Goal: Task Accomplishment & Management: Manage account settings

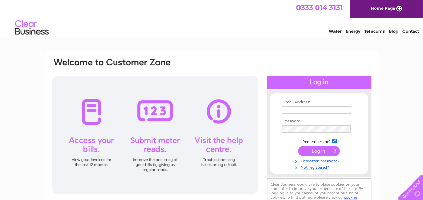
type input "asifhw@gmail.com"
click at [306, 152] on input "submit" at bounding box center [318, 150] width 41 height 9
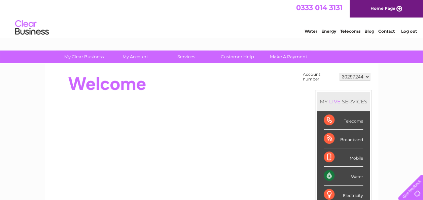
click at [328, 175] on div "Water" at bounding box center [343, 176] width 39 height 19
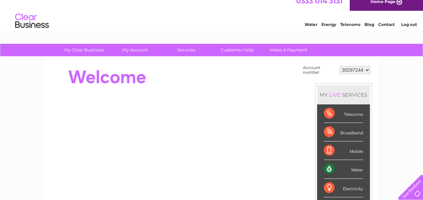
scroll to position [5, 0]
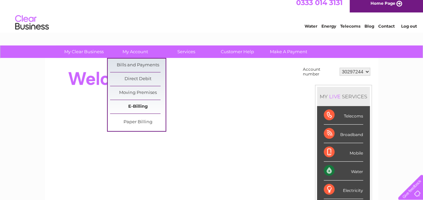
click at [133, 105] on link "E-Billing" at bounding box center [138, 106] width 56 height 13
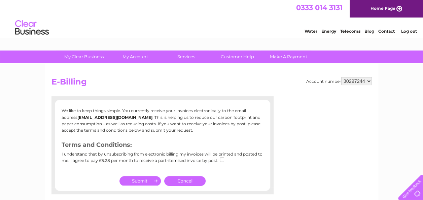
click at [191, 182] on link "Cancel" at bounding box center [184, 181] width 41 height 10
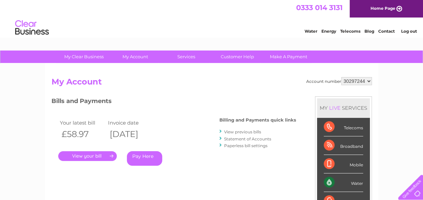
click at [91, 154] on link "." at bounding box center [87, 156] width 59 height 10
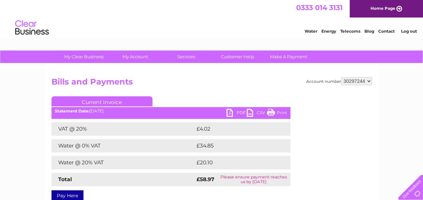
click at [407, 30] on link "Log out" at bounding box center [409, 31] width 16 height 5
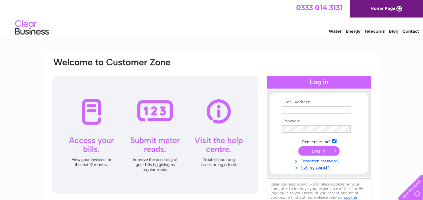
type input "[EMAIL_ADDRESS][DOMAIN_NAME]"
click at [318, 152] on input "submit" at bounding box center [318, 150] width 41 height 9
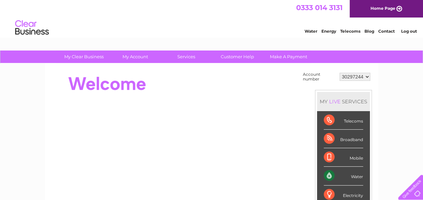
click at [335, 177] on div "Water" at bounding box center [343, 176] width 39 height 19
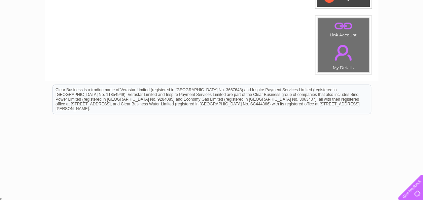
scroll to position [59, 0]
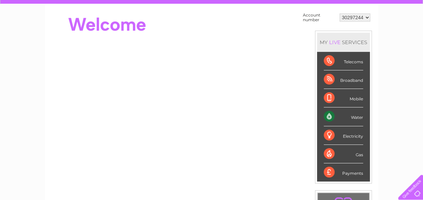
click at [329, 115] on div "Water" at bounding box center [343, 116] width 39 height 19
drag, startPoint x: 329, startPoint y: 115, endPoint x: 354, endPoint y: 114, distance: 24.9
click at [354, 114] on div "Water" at bounding box center [343, 116] width 39 height 19
click at [355, 121] on div "Water" at bounding box center [343, 116] width 39 height 19
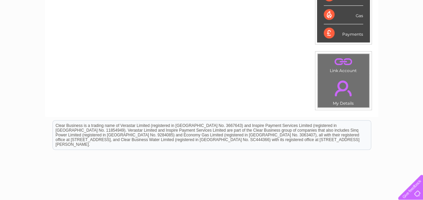
scroll to position [234, 0]
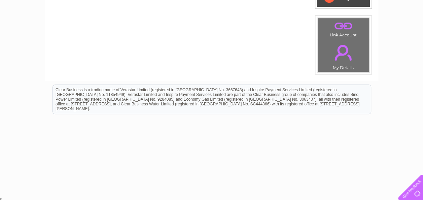
drag, startPoint x: 423, startPoint y: 5, endPoint x: 423, endPoint y: 8, distance: 3.4
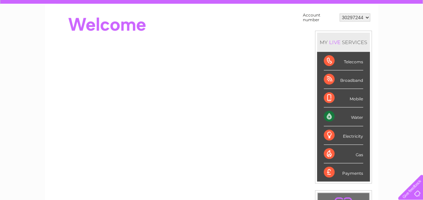
scroll to position [1, 0]
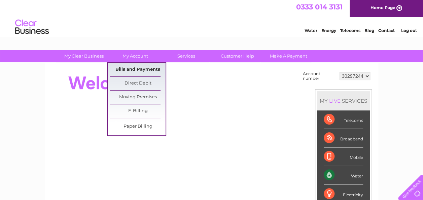
click at [134, 69] on link "Bills and Payments" at bounding box center [138, 69] width 56 height 13
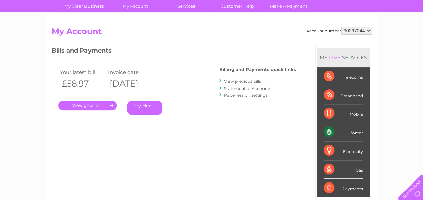
scroll to position [54, 0]
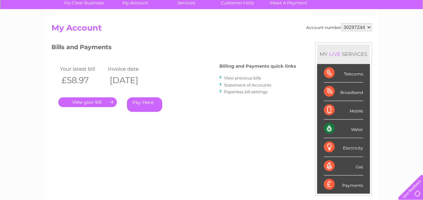
click at [85, 102] on link "." at bounding box center [87, 102] width 59 height 10
